Goal: Check status: Check status

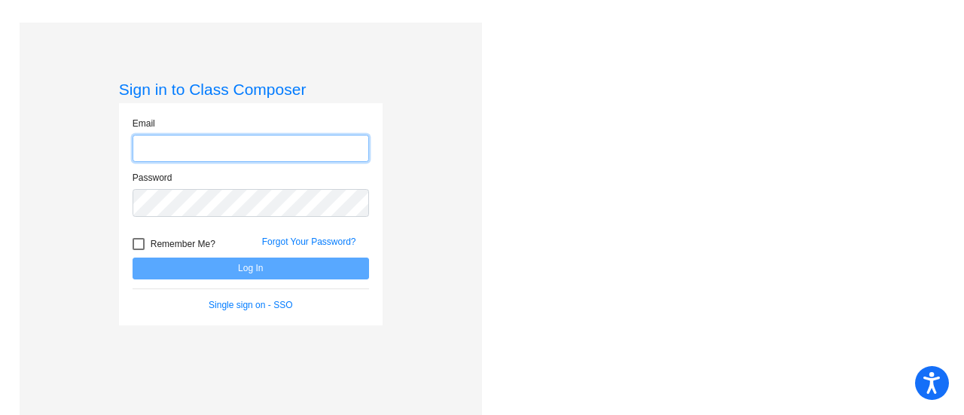
type input "[EMAIL_ADDRESS][DOMAIN_NAME]"
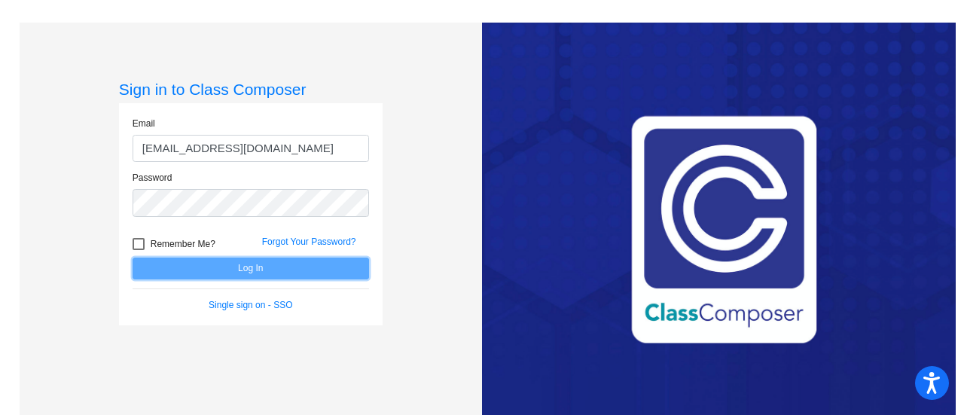
click at [277, 270] on button "Log In" at bounding box center [250, 268] width 236 height 22
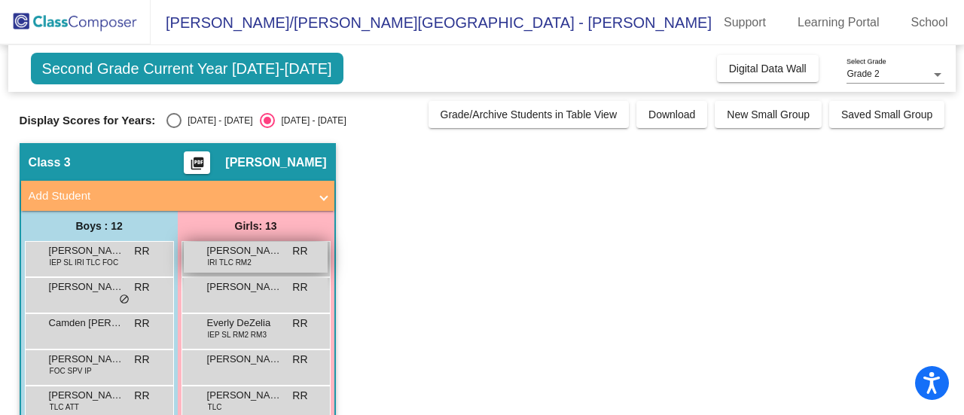
click at [279, 266] on div "[PERSON_NAME] IRI TLC RM2 RR lock do_not_disturb_alt" at bounding box center [256, 257] width 144 height 31
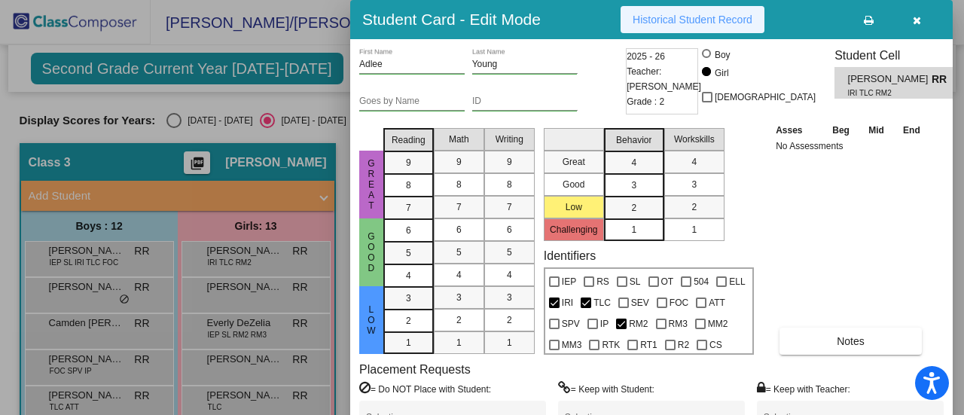
click at [696, 20] on span "Historical Student Record" at bounding box center [692, 20] width 120 height 12
click at [914, 17] on icon "button" at bounding box center [916, 20] width 8 height 11
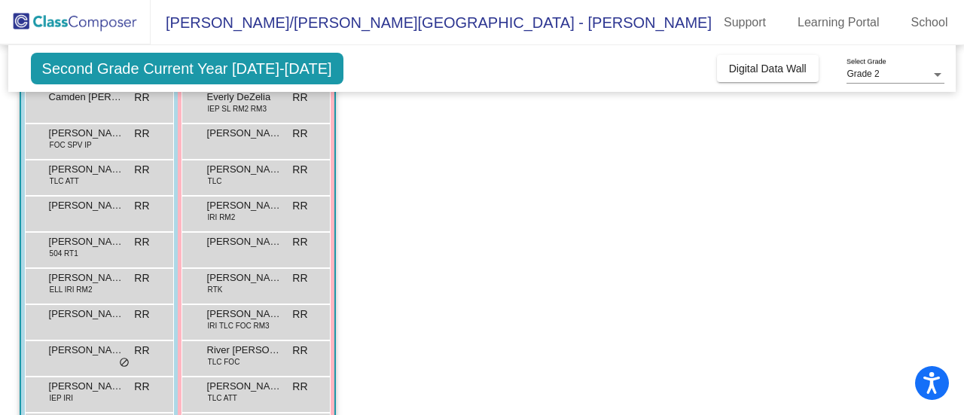
scroll to position [301, 0]
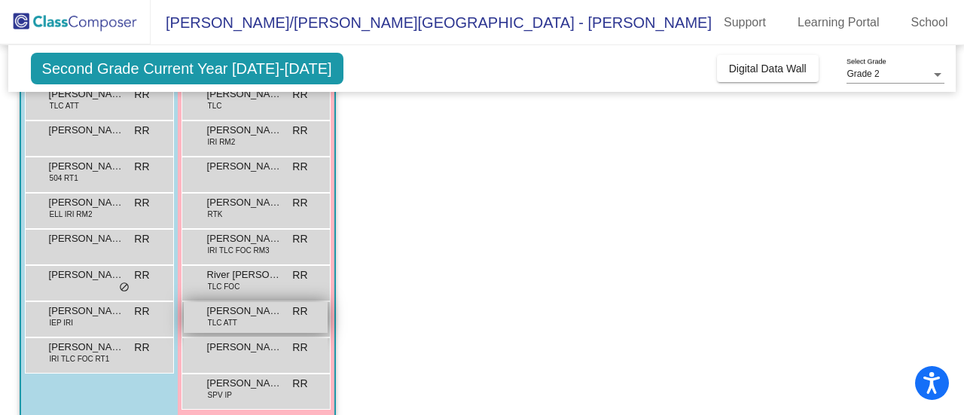
click at [262, 315] on span "[PERSON_NAME]" at bounding box center [244, 310] width 75 height 15
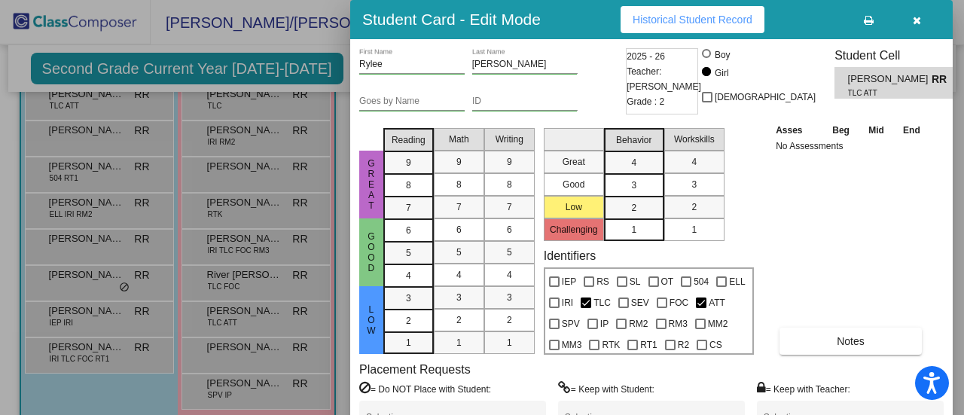
click at [736, 15] on span "Historical Student Record" at bounding box center [692, 20] width 120 height 12
click at [921, 20] on button "button" at bounding box center [916, 19] width 48 height 27
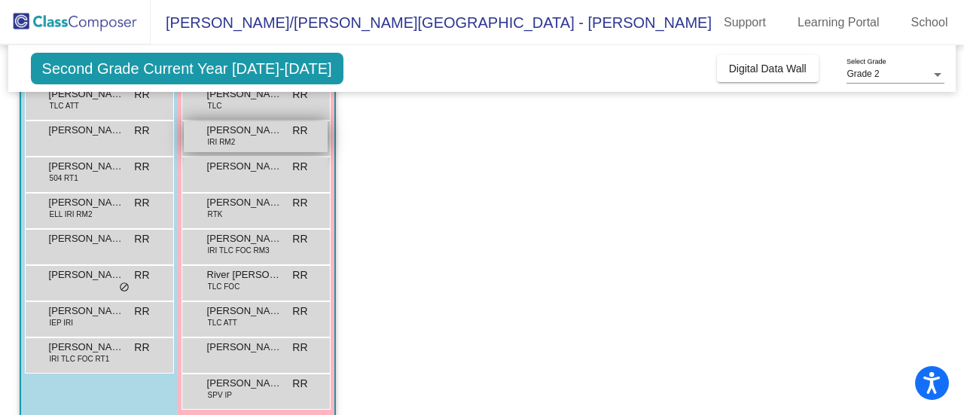
click at [249, 135] on span "[PERSON_NAME]" at bounding box center [244, 130] width 75 height 15
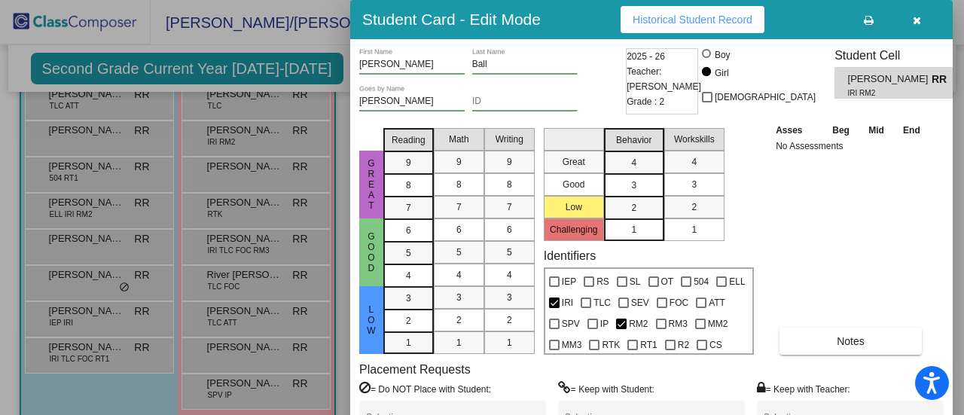
click at [640, 22] on span "Historical Student Record" at bounding box center [692, 20] width 120 height 12
click at [915, 23] on icon "button" at bounding box center [916, 20] width 8 height 11
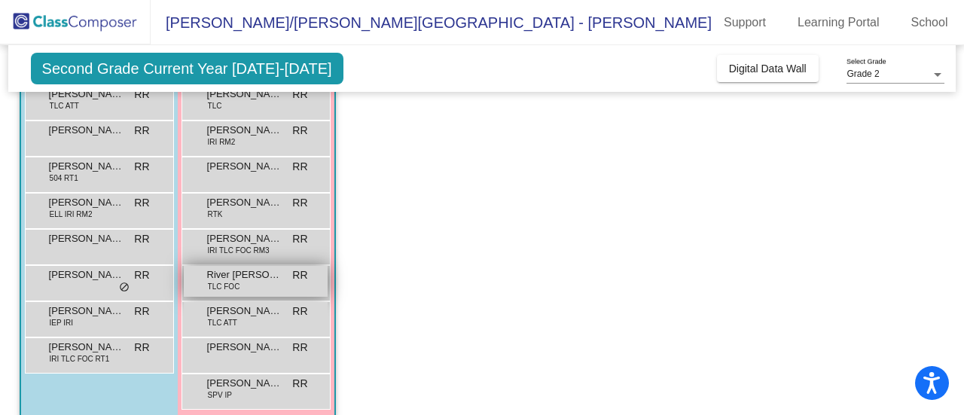
click at [265, 273] on span "River [PERSON_NAME]" at bounding box center [244, 274] width 75 height 15
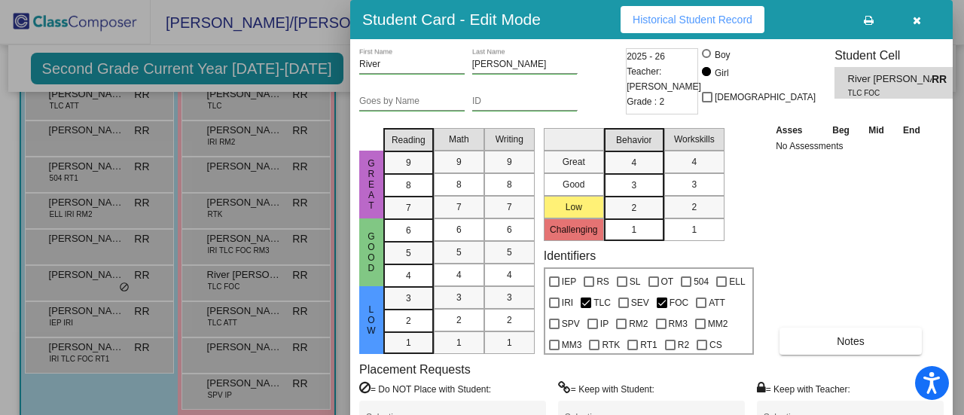
click at [669, 19] on span "Historical Student Record" at bounding box center [692, 20] width 120 height 12
click at [917, 20] on icon "button" at bounding box center [916, 20] width 8 height 11
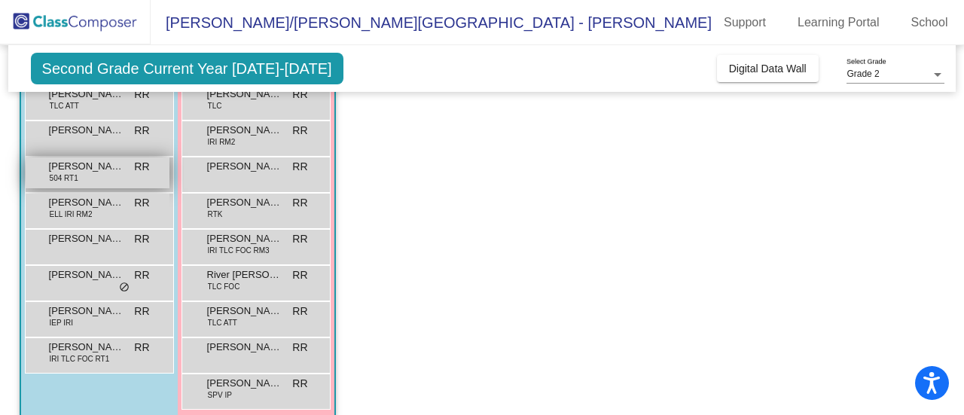
click at [150, 172] on div "[PERSON_NAME] 504 RT1 RR lock do_not_disturb_alt" at bounding box center [98, 172] width 144 height 31
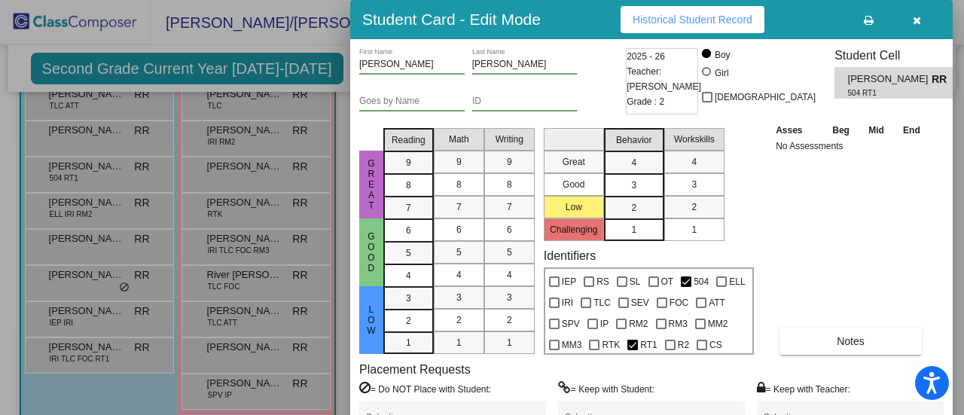
click at [741, 26] on button "Historical Student Record" at bounding box center [692, 19] width 144 height 27
click at [916, 20] on icon "button" at bounding box center [916, 20] width 8 height 11
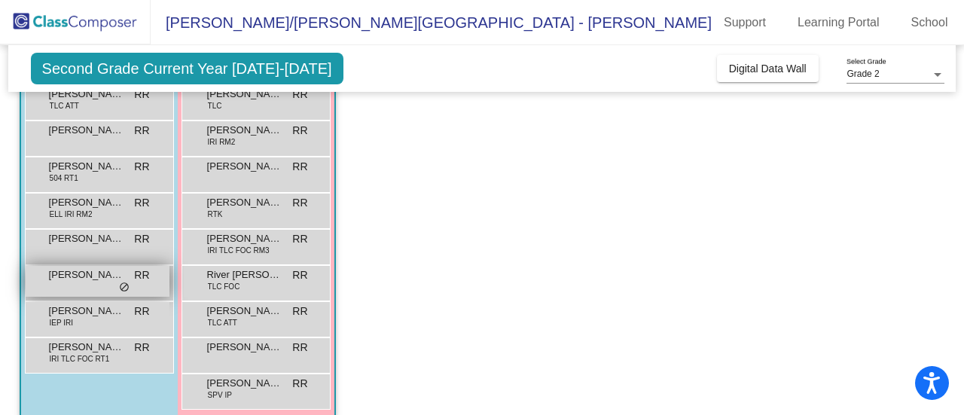
click at [129, 291] on div "[PERSON_NAME] RR lock do_not_disturb_alt" at bounding box center [98, 281] width 144 height 31
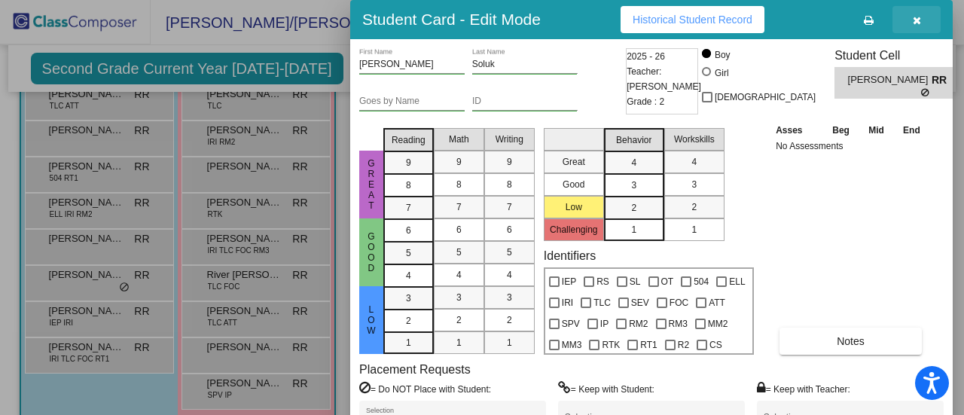
click at [915, 21] on icon "button" at bounding box center [916, 20] width 8 height 11
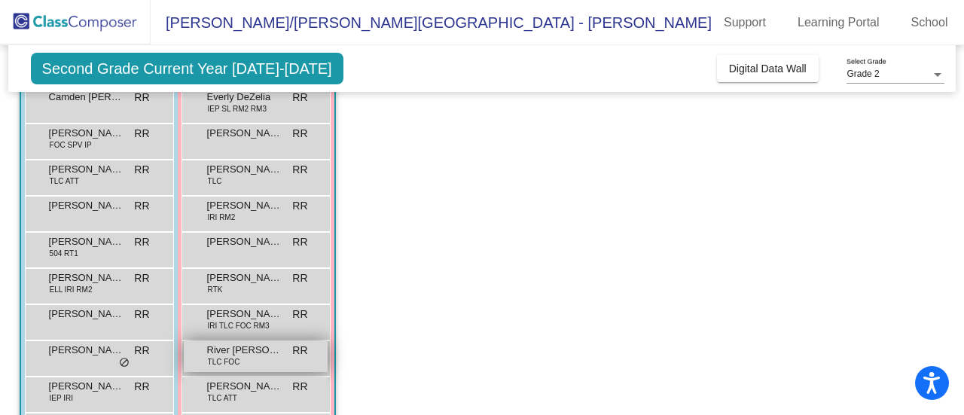
scroll to position [151, 0]
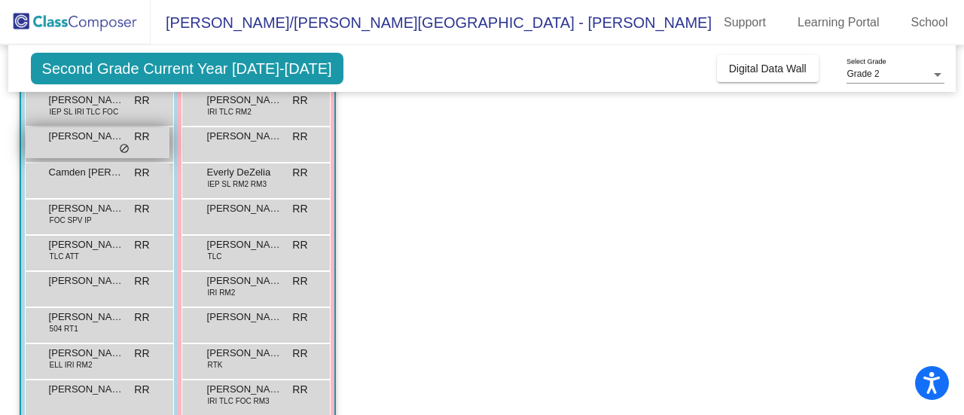
click at [110, 148] on div "[PERSON_NAME] RR lock do_not_disturb_alt" at bounding box center [98, 142] width 144 height 31
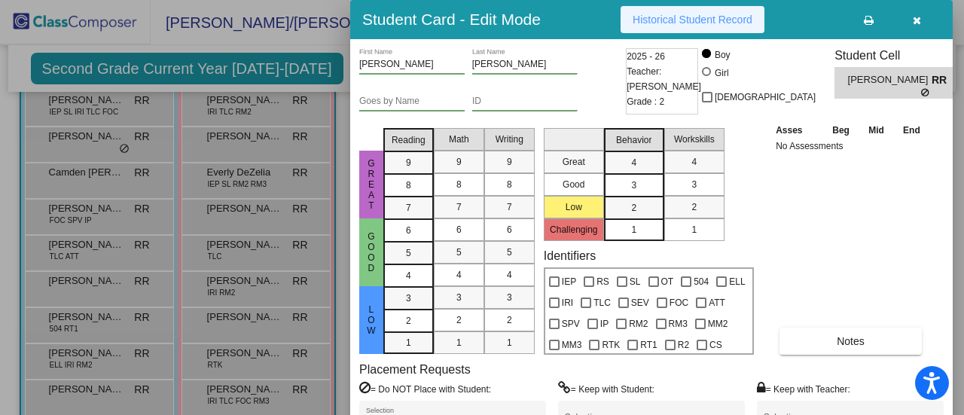
click at [717, 14] on span "Historical Student Record" at bounding box center [692, 20] width 120 height 12
